Goal: Answer question/provide support

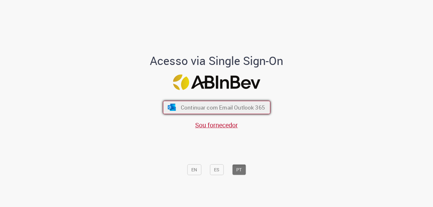
click at [252, 102] on button "Continuar com Email Outlook 365" at bounding box center [216, 107] width 107 height 13
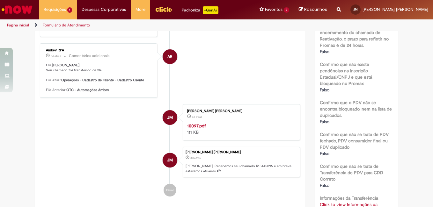
scroll to position [383, 0]
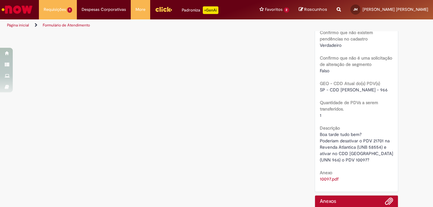
click at [377, 155] on span "Boa tarde tudo bem? Poderiam desativar o PDV 21701 na Revenda Atlantica (UNB 58…" at bounding box center [357, 147] width 75 height 31
click at [375, 155] on span "Boa tarde tudo bem? Poderiam desativar o PDV 21701 na Revenda Atlantica (UNB 58…" at bounding box center [357, 147] width 75 height 31
copy span "10097"
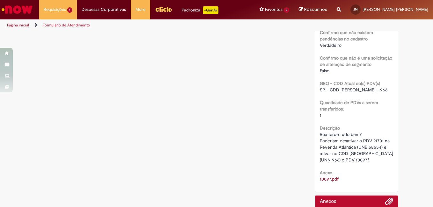
click at [373, 141] on span "Boa tarde tudo bem? Poderiam desativar o PDV 21701 na Revenda Atlantica (UNB 58…" at bounding box center [357, 147] width 75 height 31
copy span "58554"
click at [377, 156] on span "Boa tarde tudo bem? Poderiam desativar o PDV 21701 na Revenda Atlantica (UNB 58…" at bounding box center [357, 147] width 75 height 31
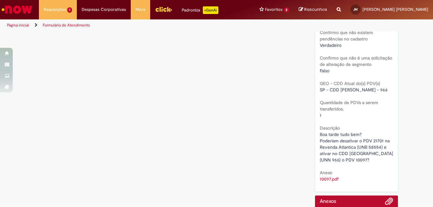
copy span "10097"
click at [373, 142] on span "Boa tarde tudo bem? Poderiam desativar o PDV 21701 na Revenda Atlantica (UNB 58…" at bounding box center [357, 147] width 75 height 31
copy span "58554"
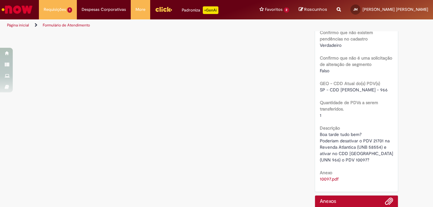
click at [322, 176] on link "10097.pdf" at bounding box center [329, 179] width 19 height 6
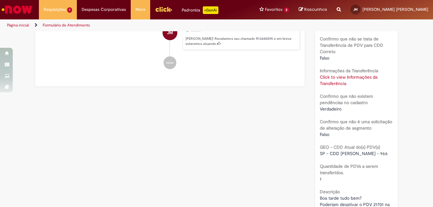
scroll to position [417, 0]
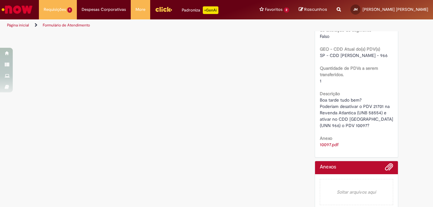
click at [372, 106] on span "Boa tarde tudo bem? Poderiam desativar o PDV 21701 na Revenda Atlantica (UNB 58…" at bounding box center [357, 112] width 75 height 31
click at [375, 101] on span "Boa tarde tudo bem? Poderiam desativar o PDV 21701 na Revenda Atlantica (UNB 58…" at bounding box center [357, 112] width 75 height 31
copy span "21701"
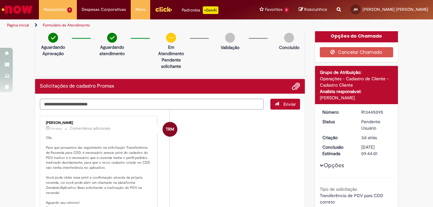
scroll to position [0, 0]
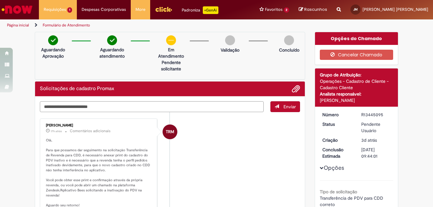
click at [89, 107] on textarea "Digite sua mensagem aqui..." at bounding box center [152, 106] width 224 height 11
type textarea "**********"
click at [293, 89] on span "Adicionar anexos" at bounding box center [296, 89] width 8 height 8
